Goal: Information Seeking & Learning: Learn about a topic

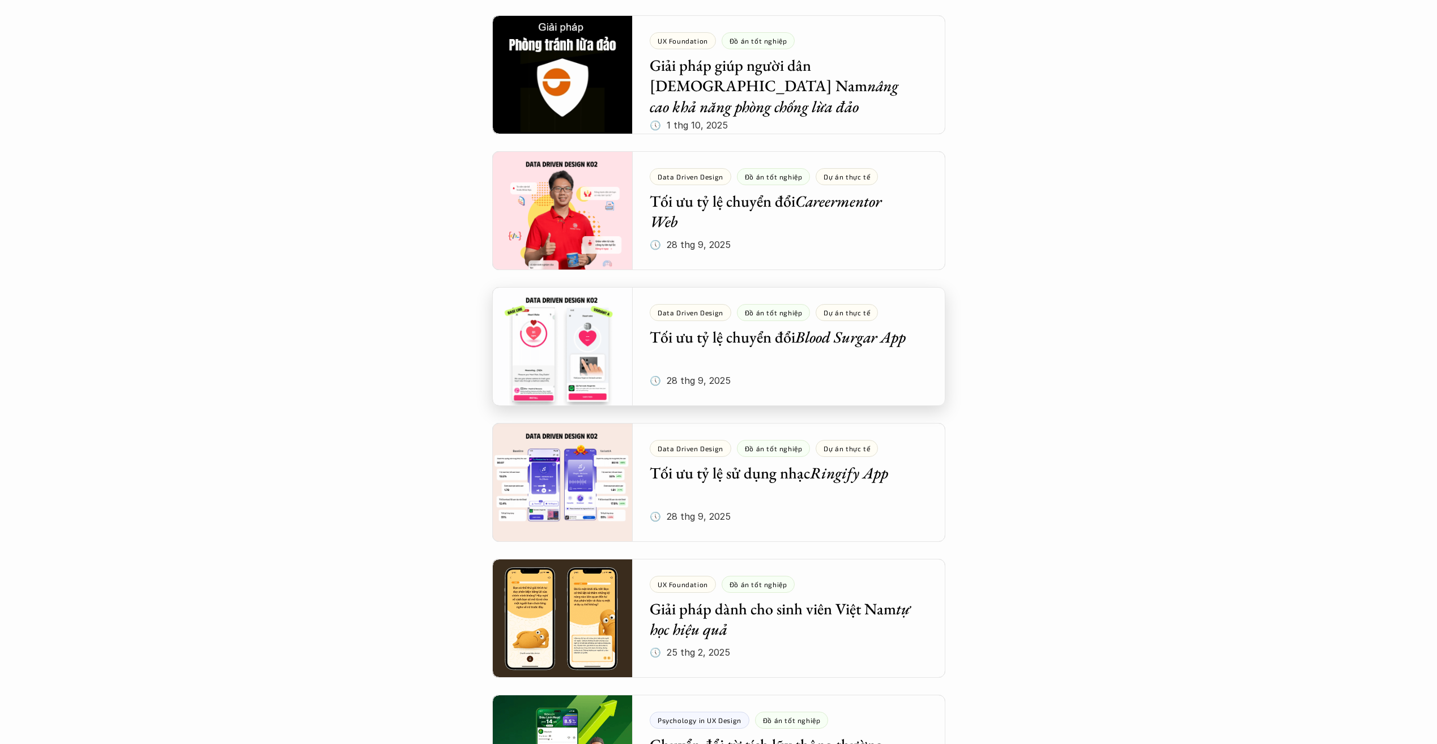
scroll to position [283, 0]
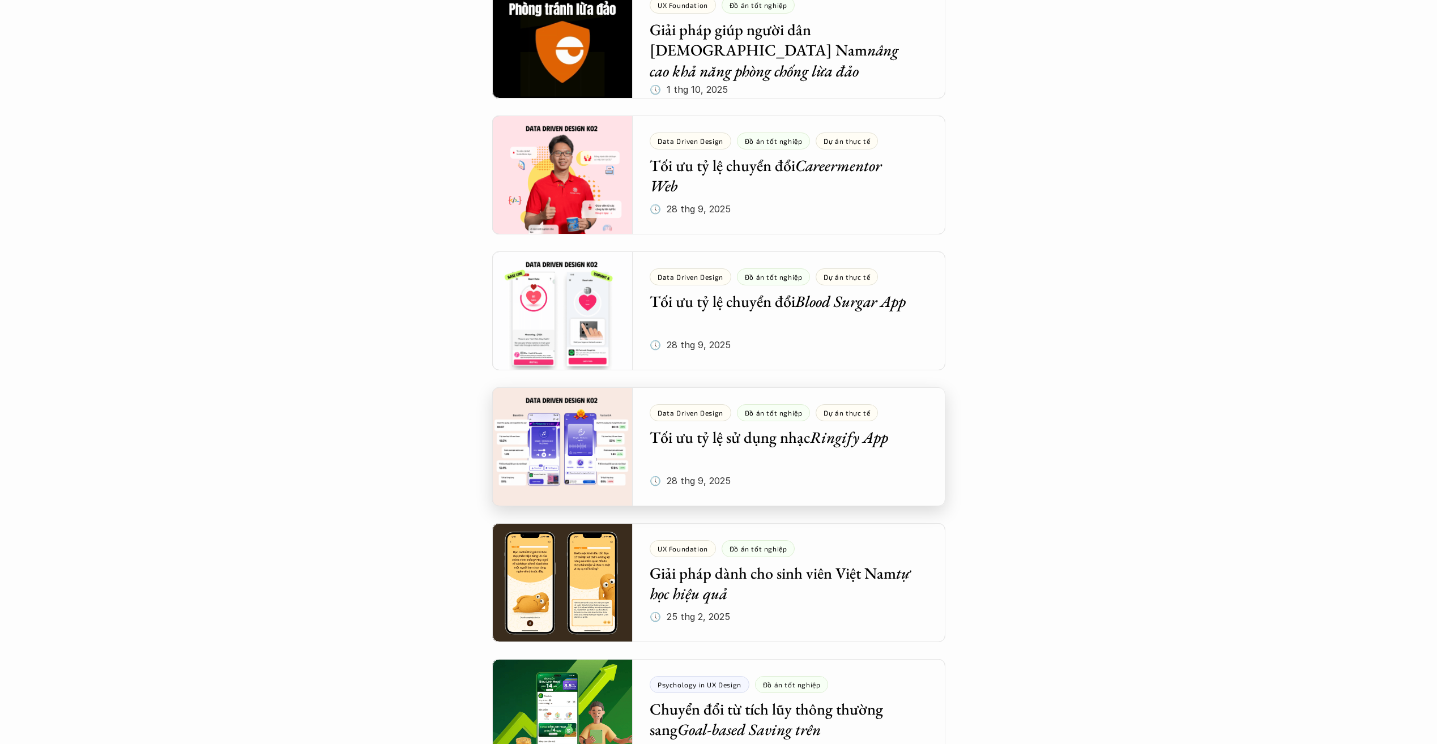
click at [883, 448] on div at bounding box center [718, 447] width 453 height 119
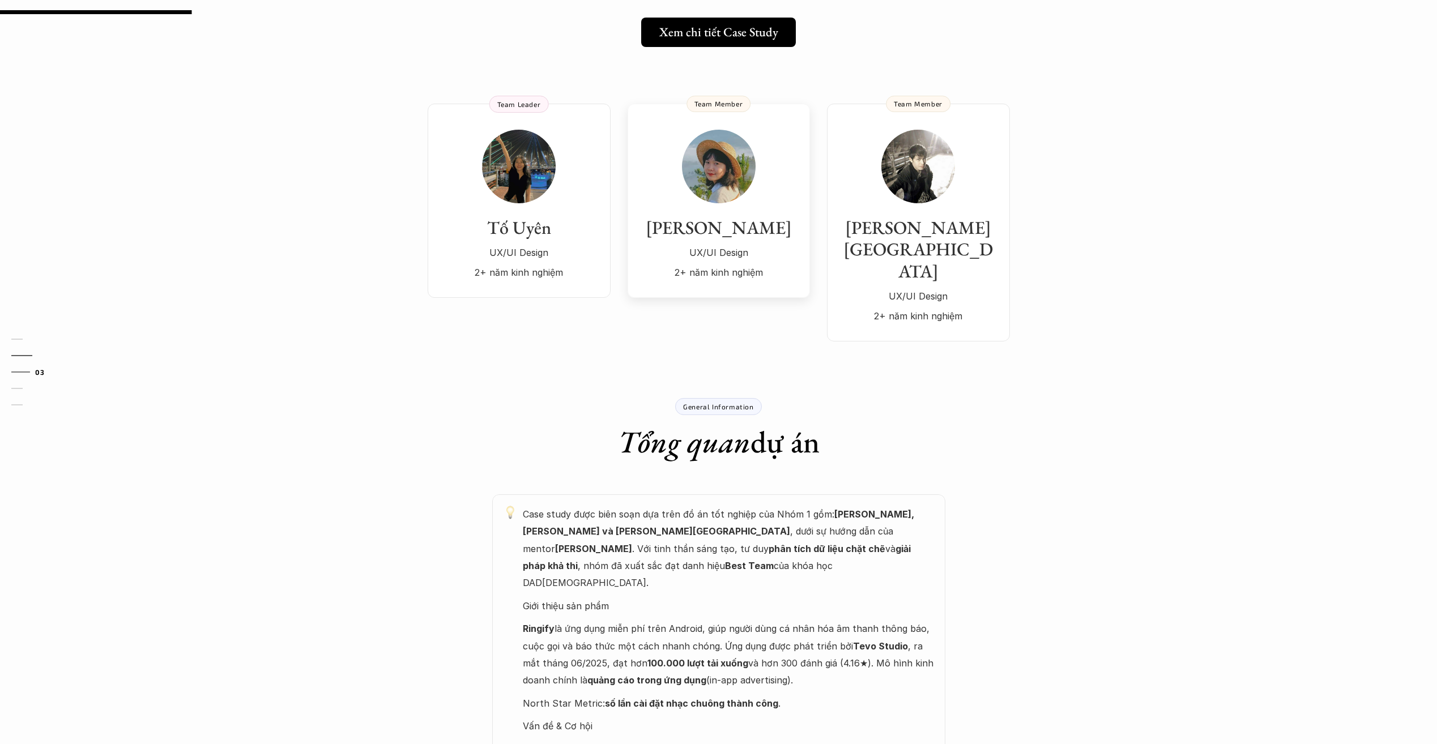
scroll to position [227, 0]
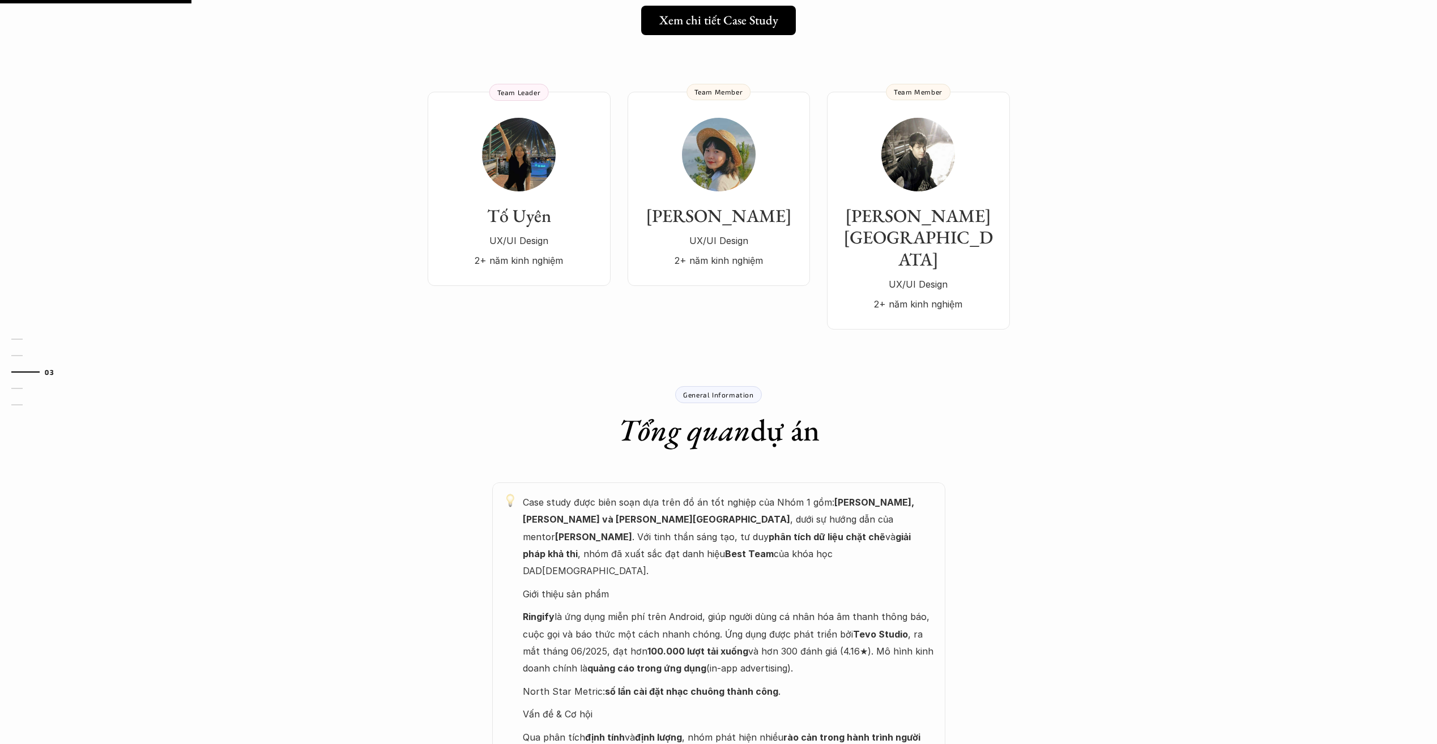
scroll to position [283, 0]
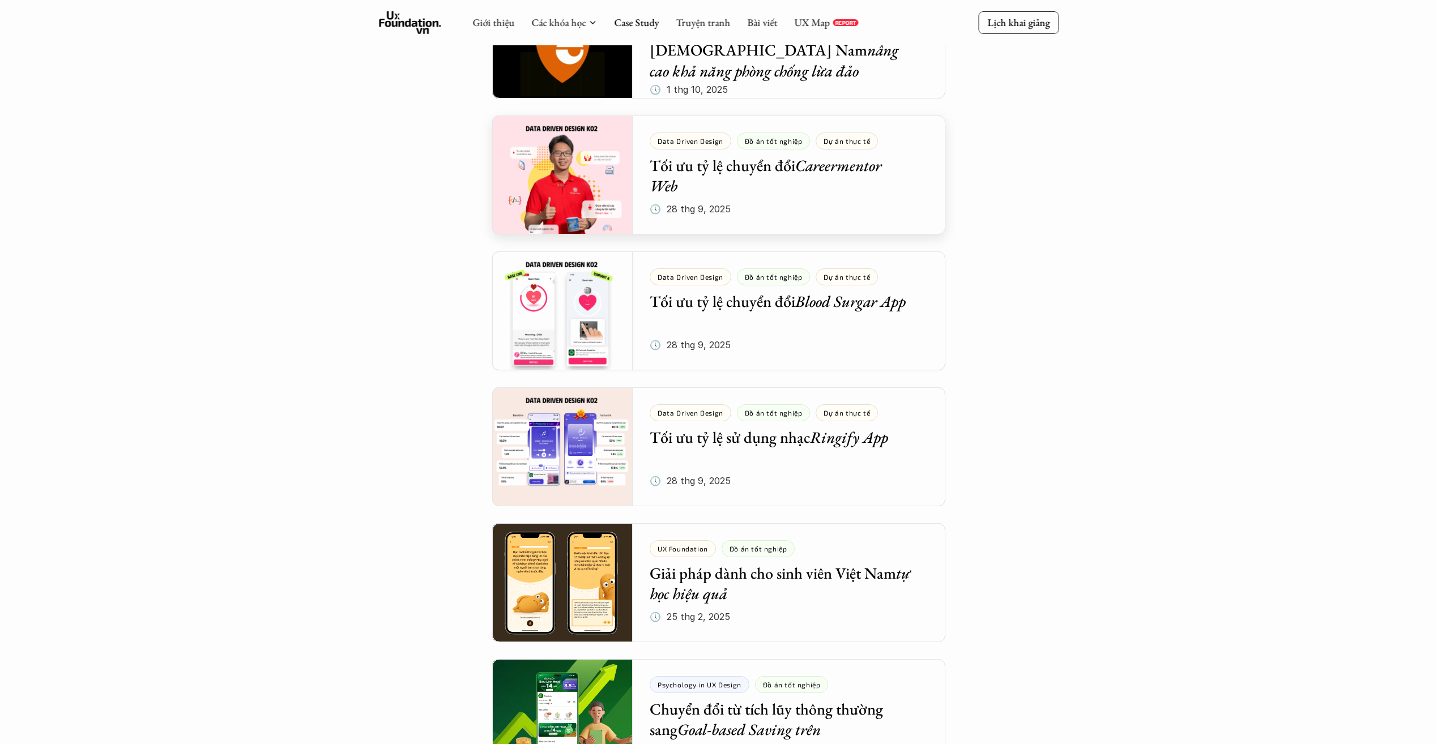
click at [792, 216] on div at bounding box center [718, 175] width 453 height 119
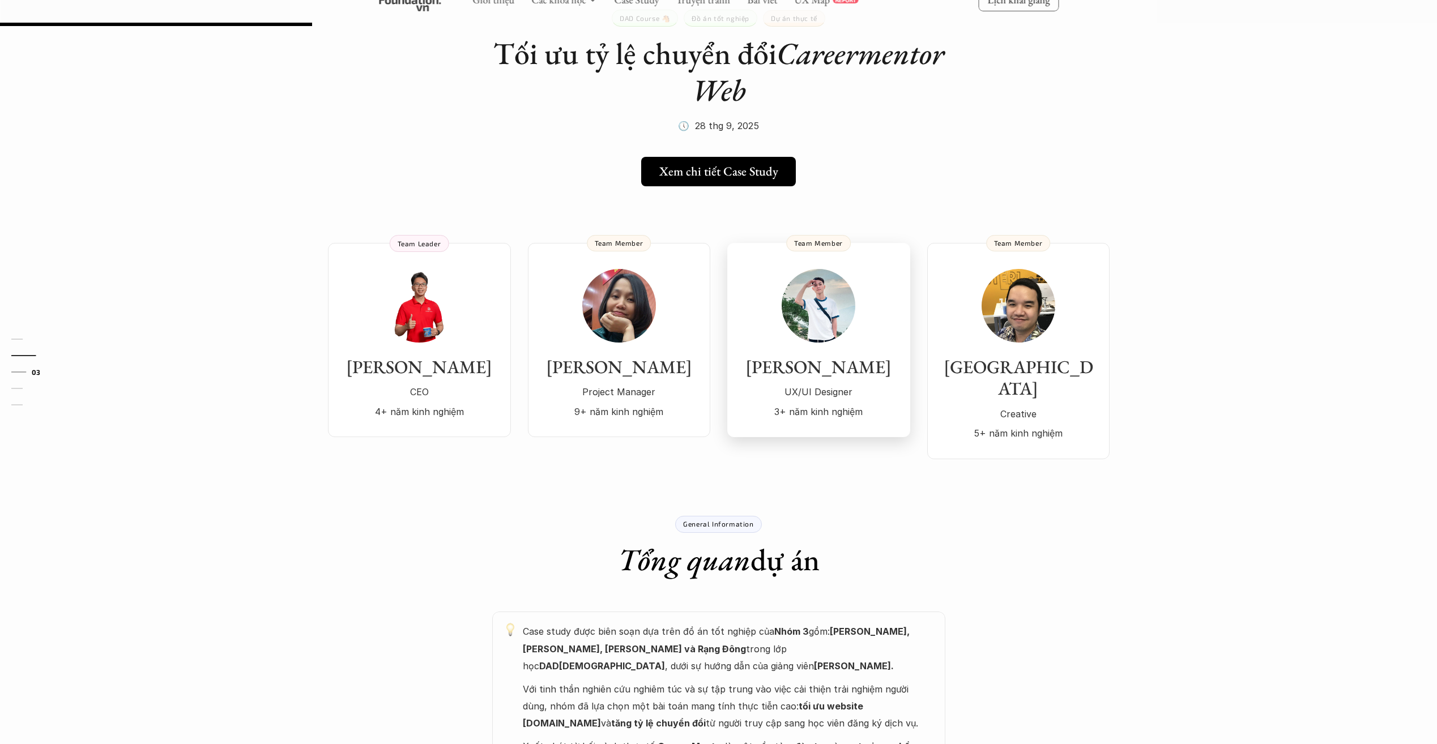
scroll to position [283, 0]
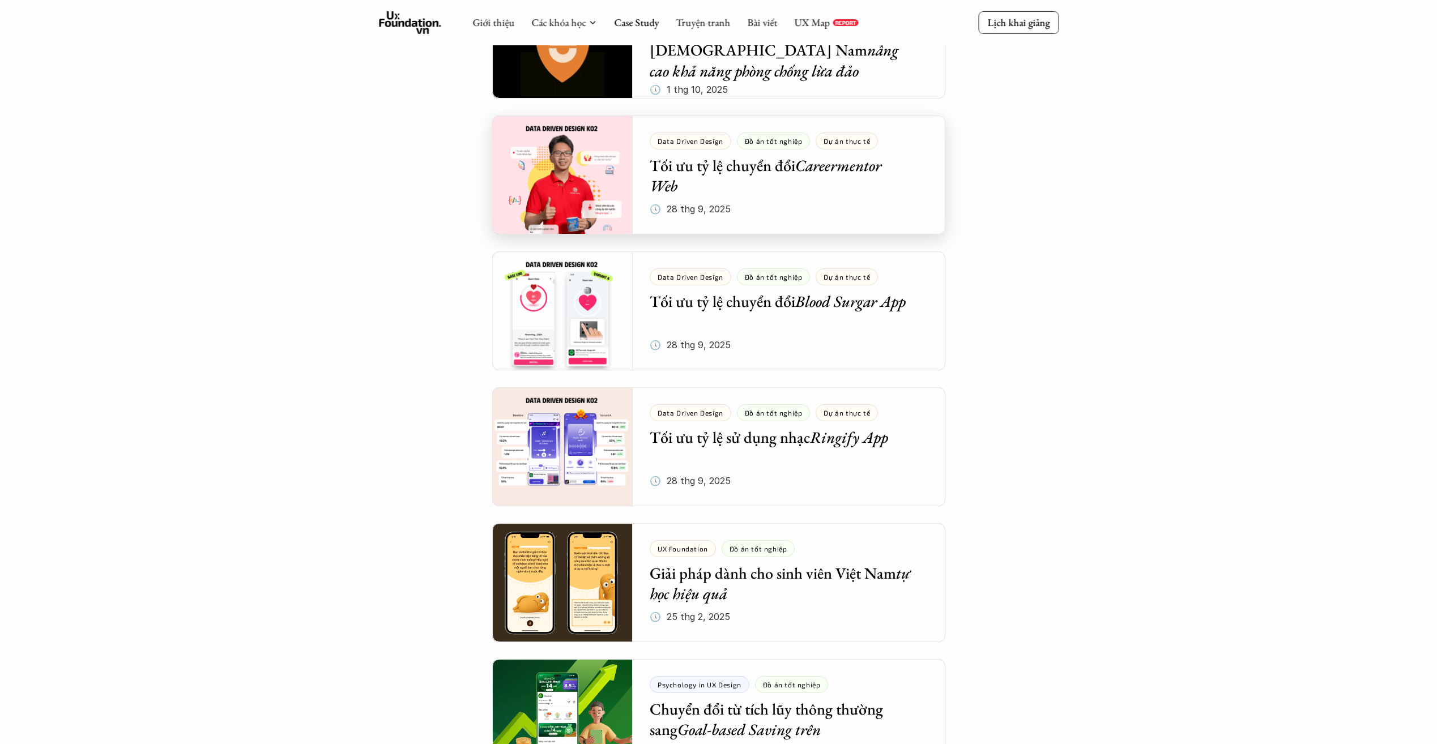
click at [878, 94] on div at bounding box center [718, 39] width 453 height 119
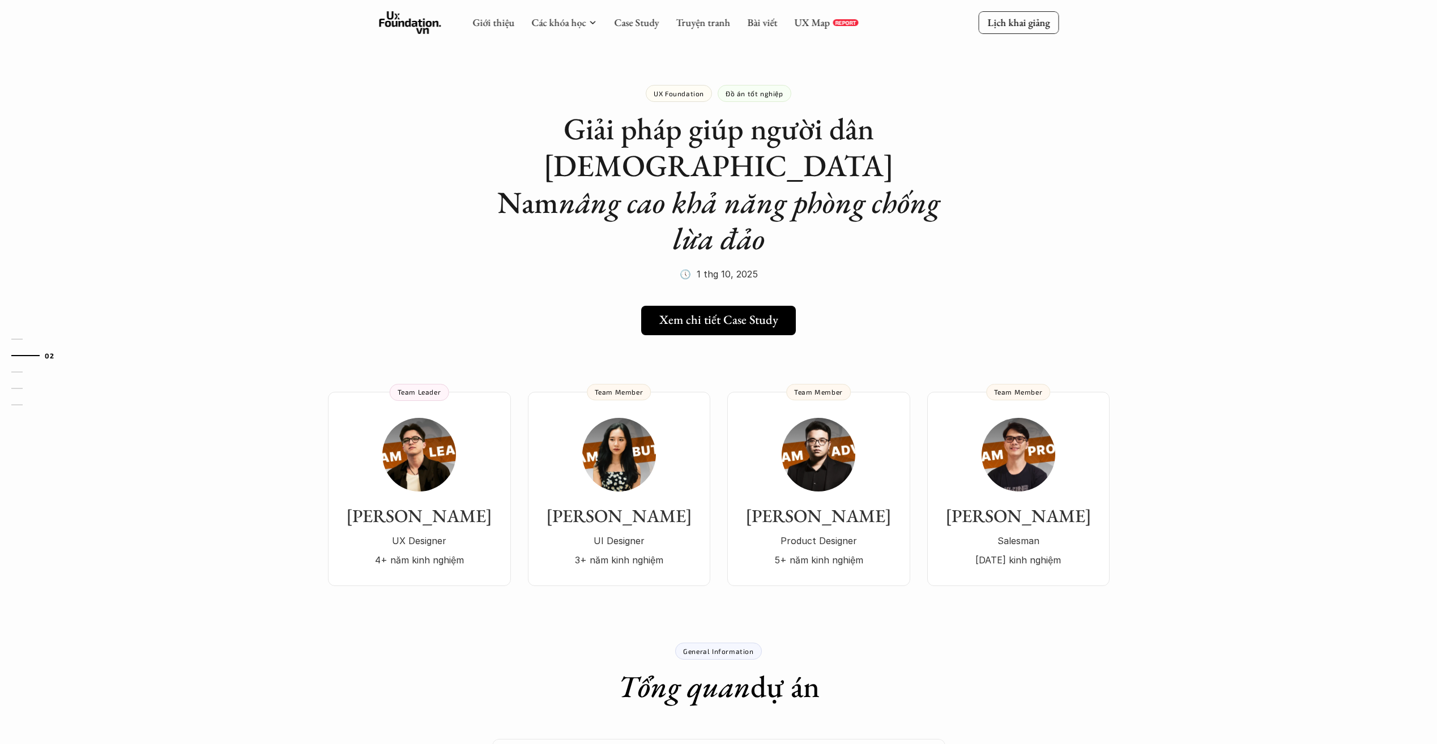
scroll to position [283, 0]
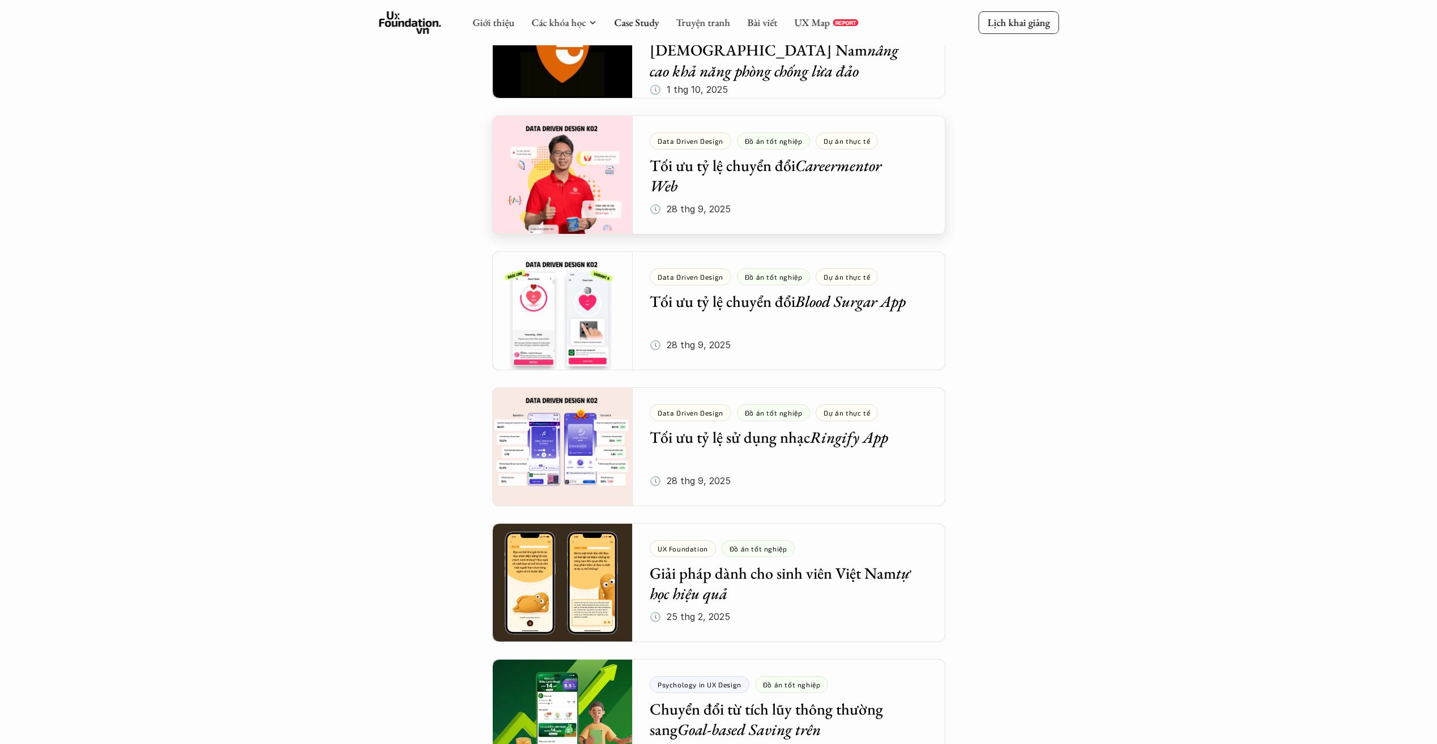
click at [917, 194] on div at bounding box center [718, 175] width 453 height 119
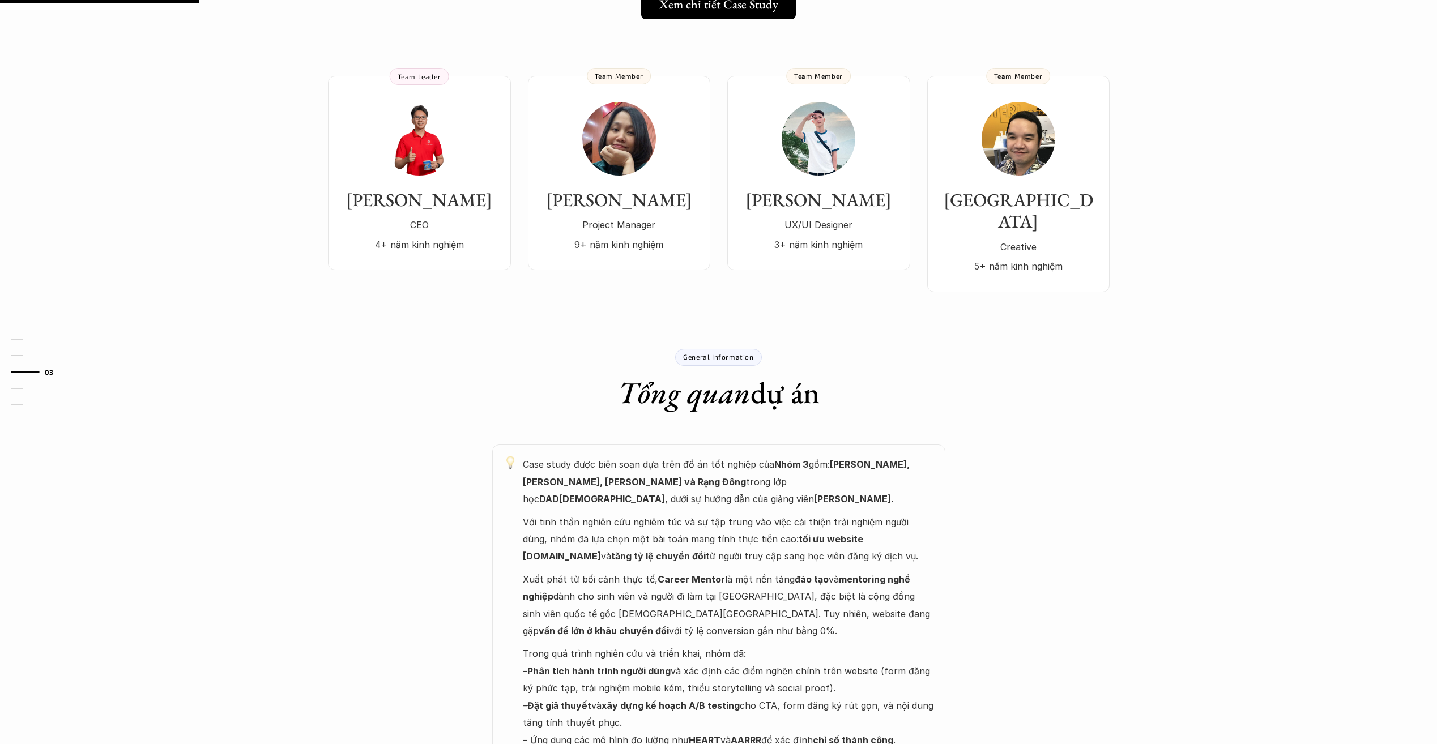
scroll to position [397, 0]
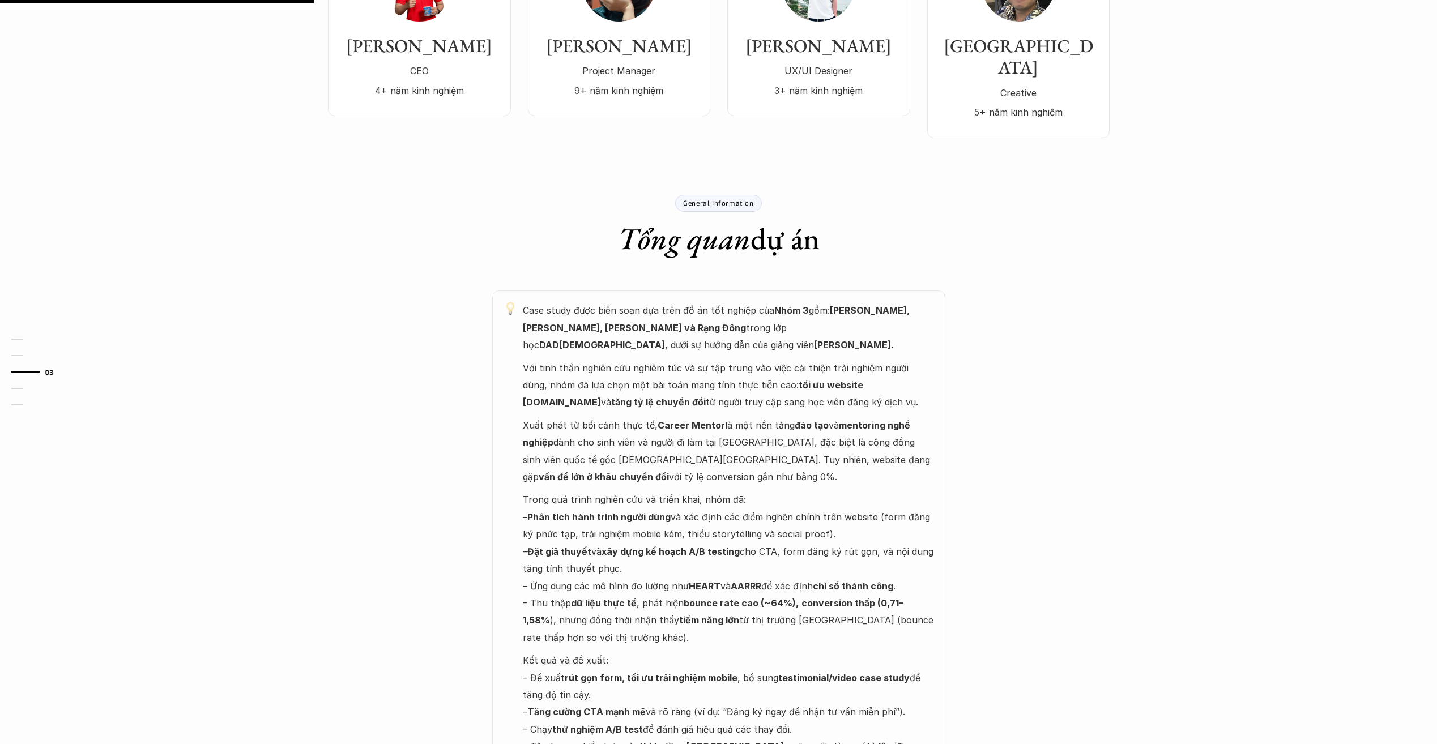
scroll to position [283, 0]
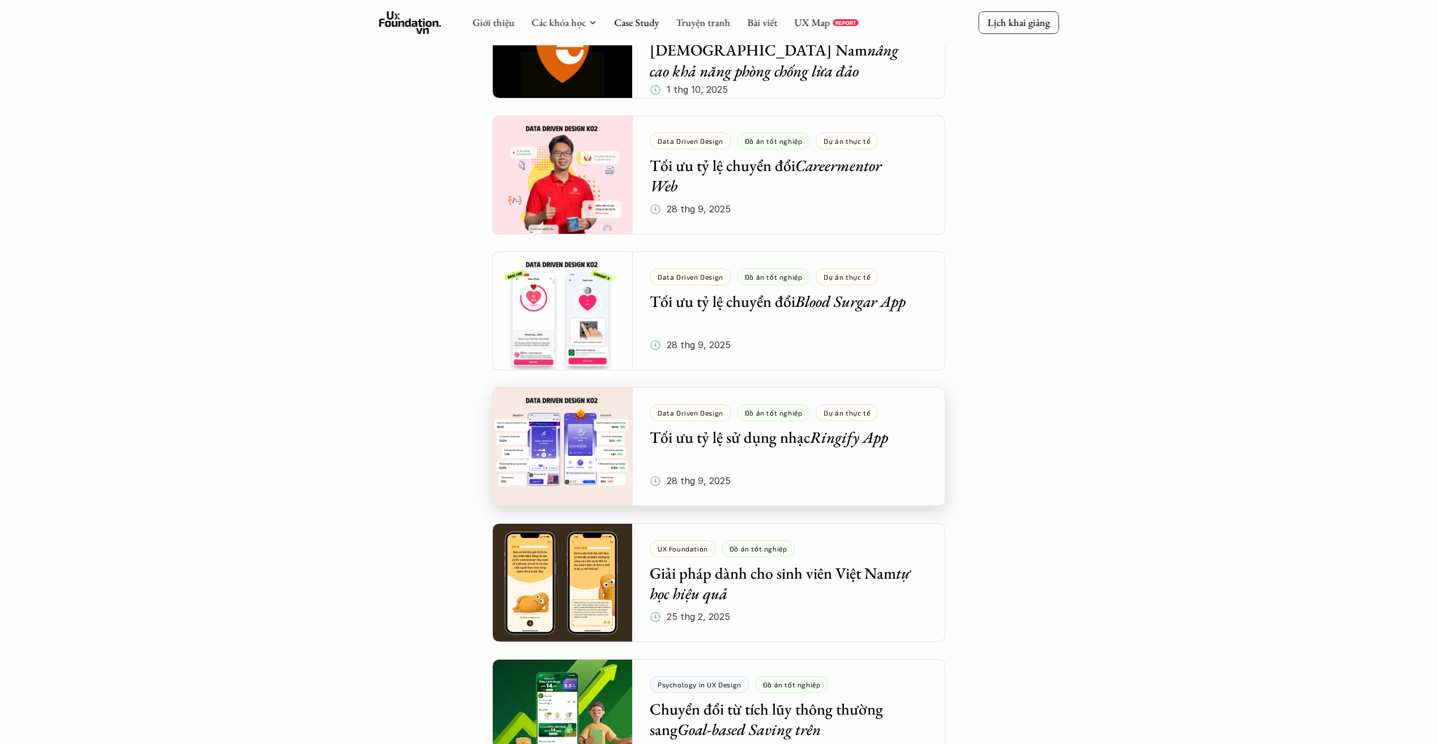
click at [899, 463] on div at bounding box center [718, 447] width 453 height 119
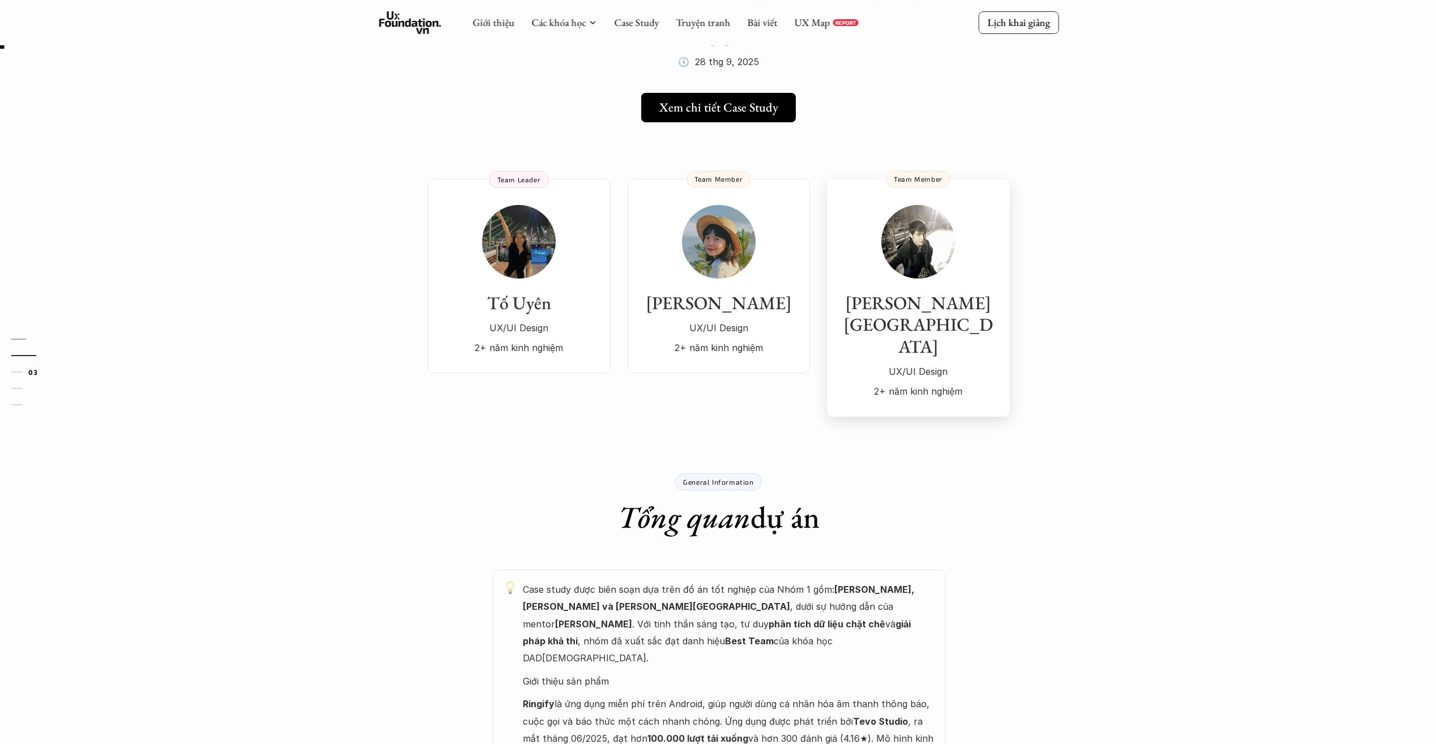
scroll to position [170, 0]
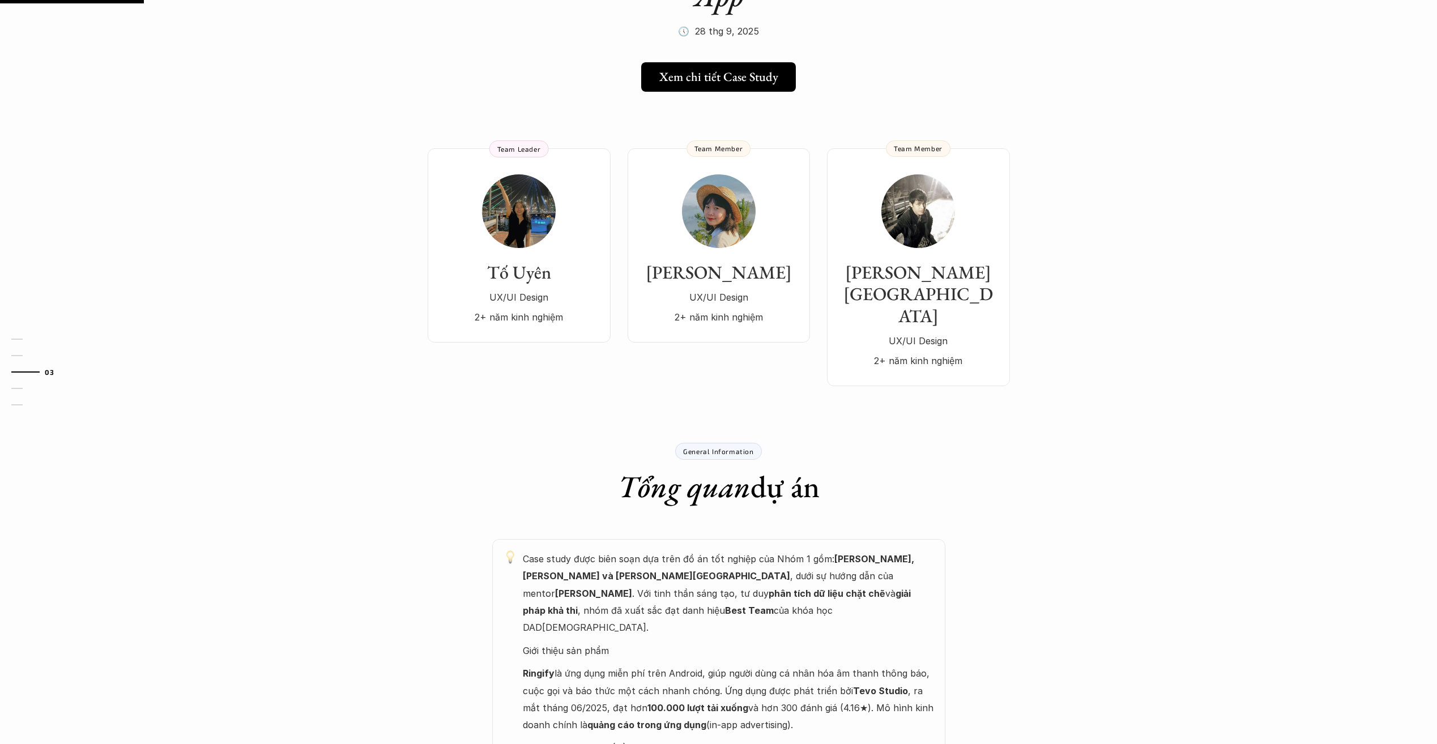
scroll to position [283, 0]
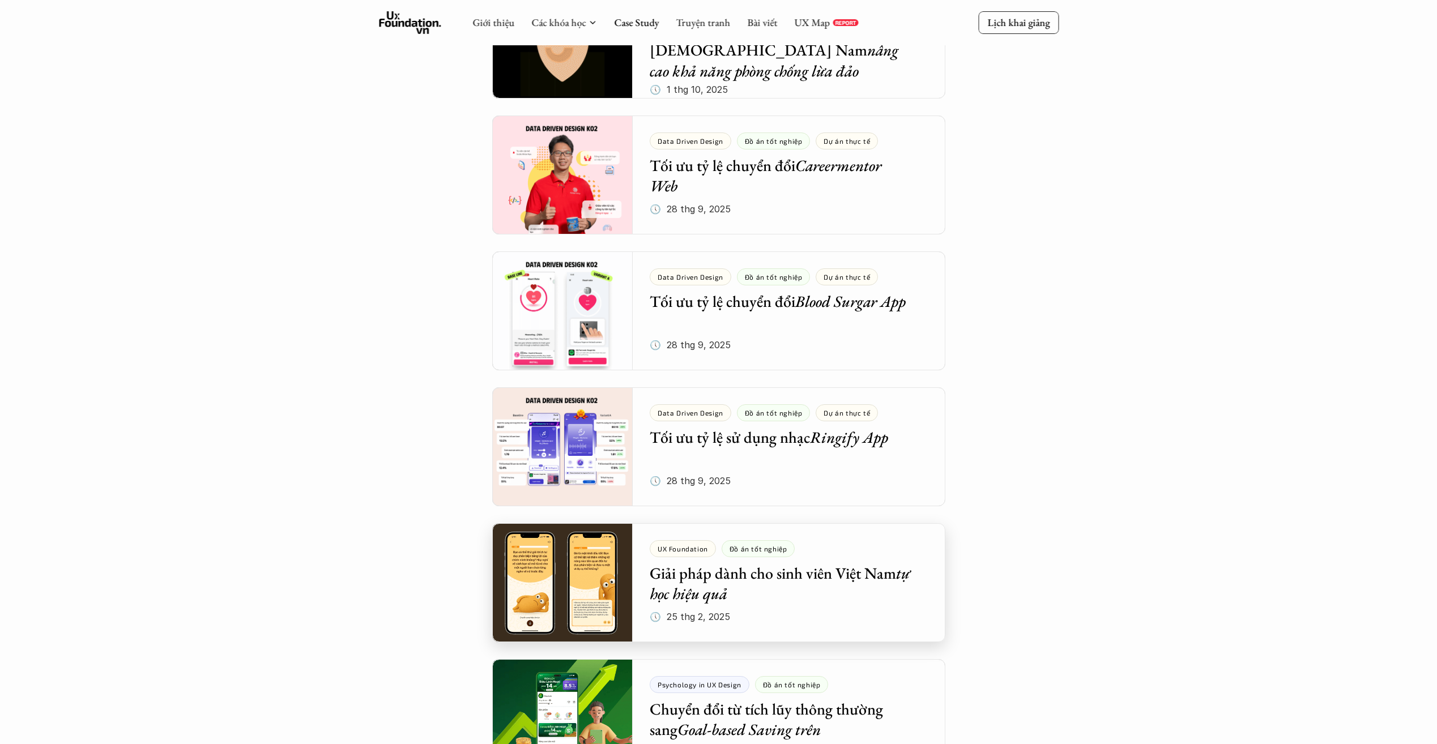
click at [862, 610] on div at bounding box center [718, 582] width 453 height 119
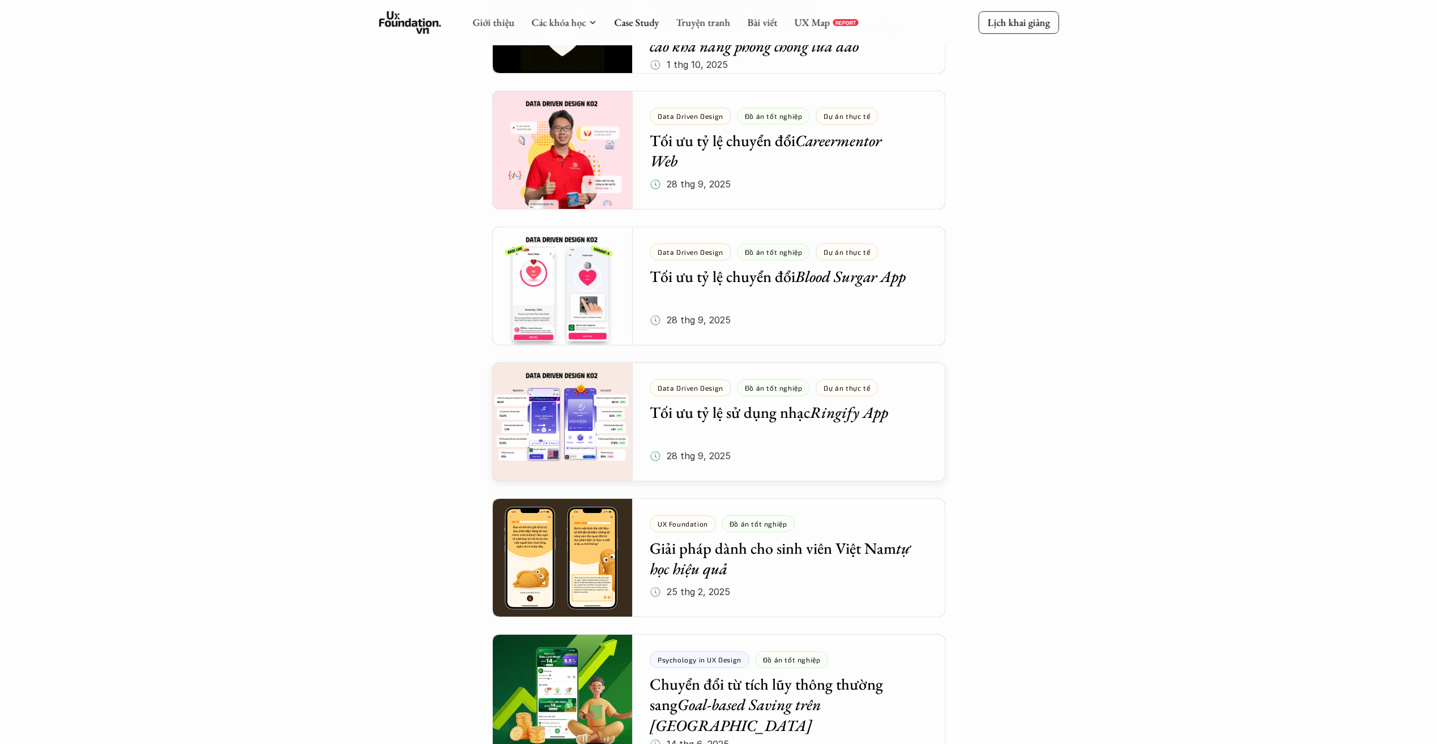
scroll to position [510, 0]
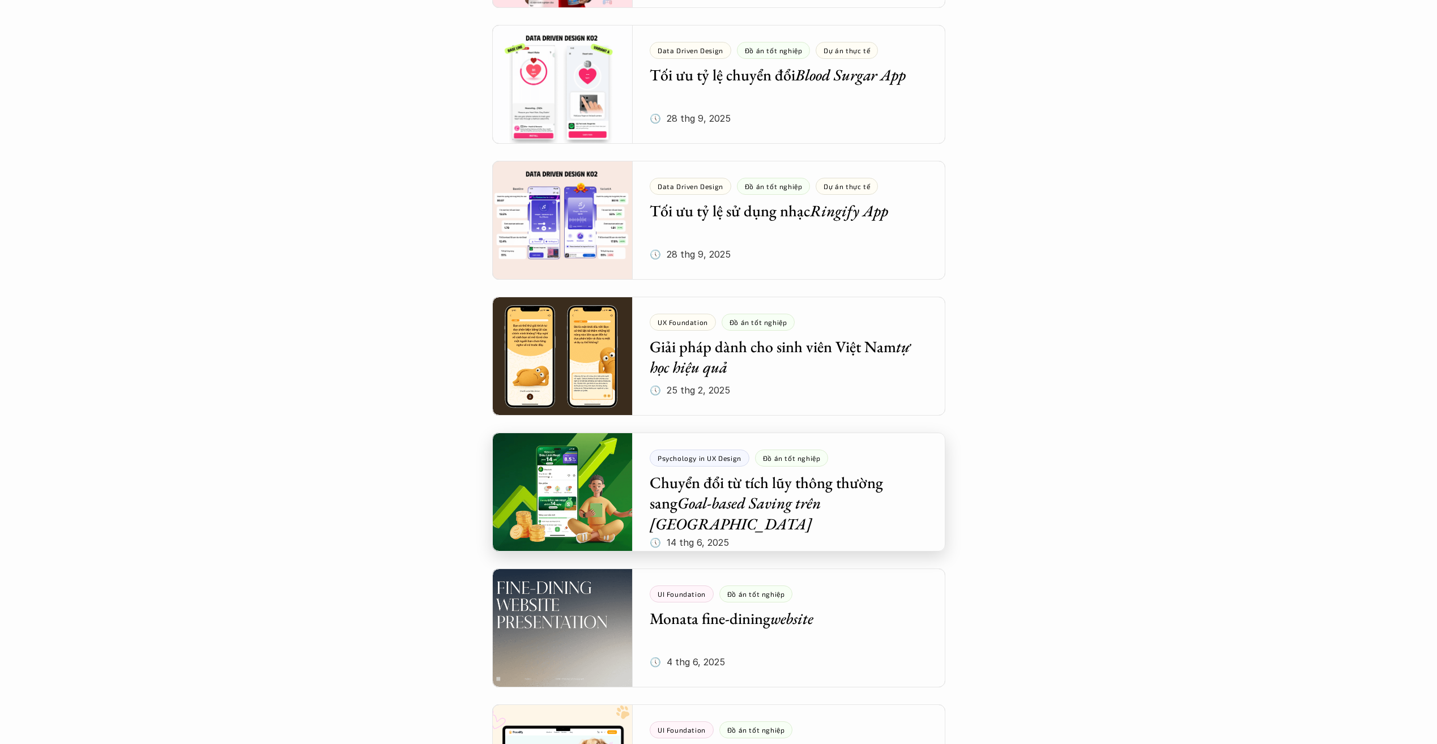
click at [902, 522] on div at bounding box center [718, 492] width 453 height 119
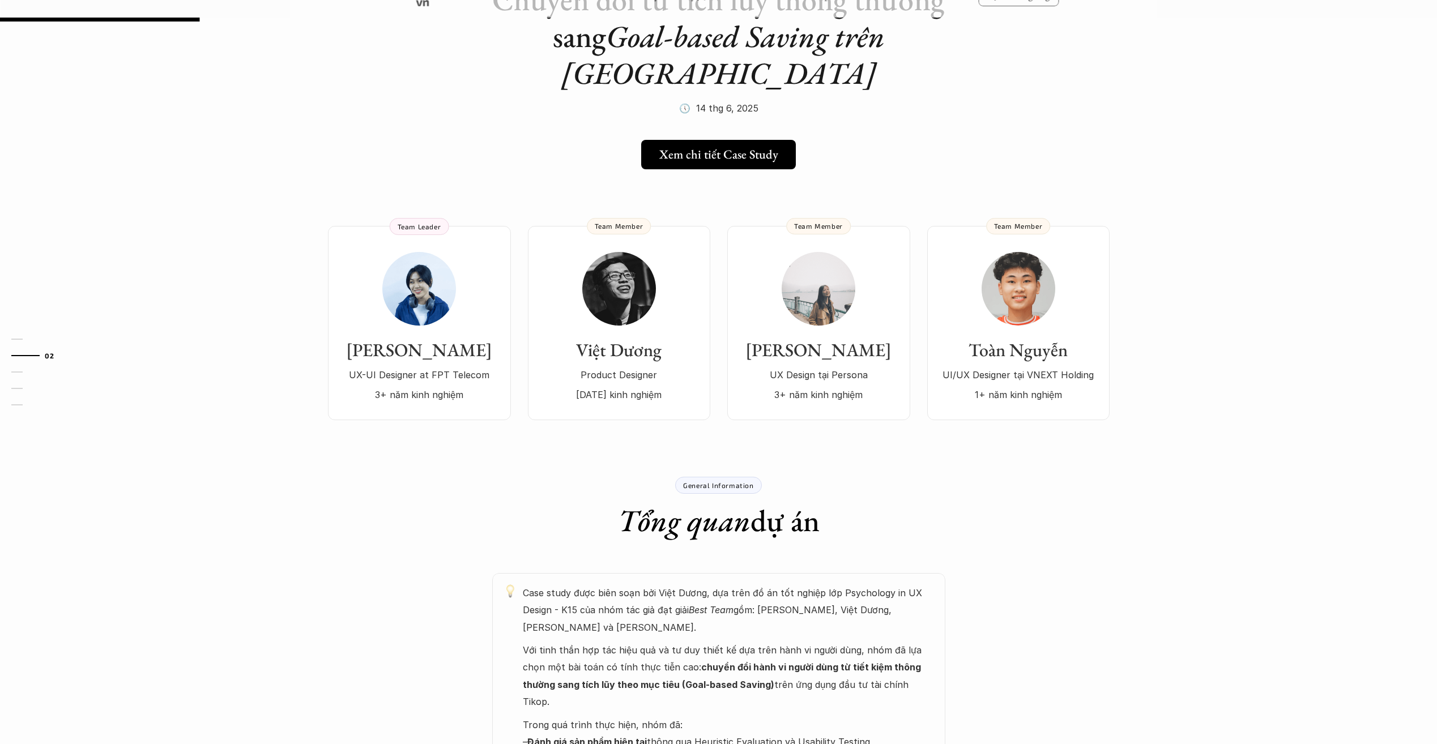
scroll to position [170, 0]
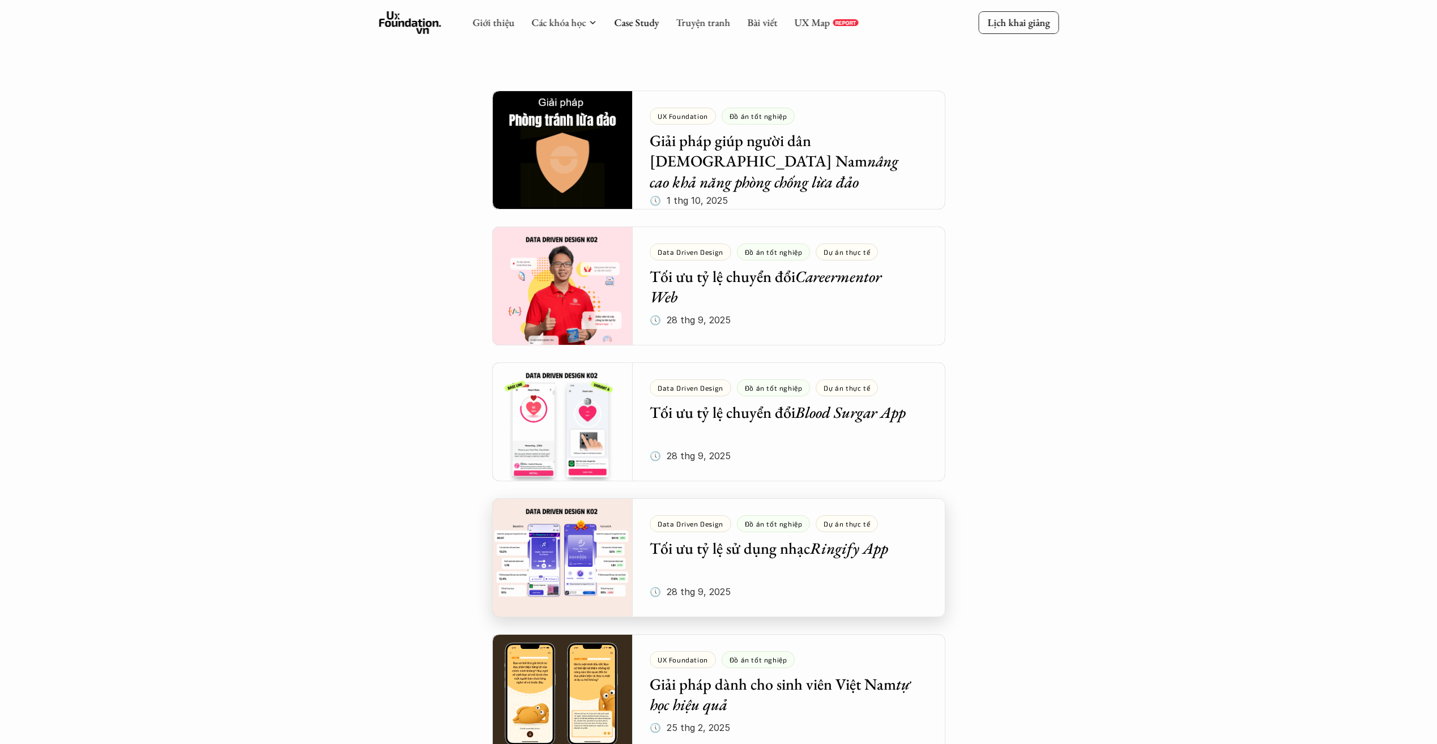
scroll to position [170, 0]
